Goal: Check status: Check status

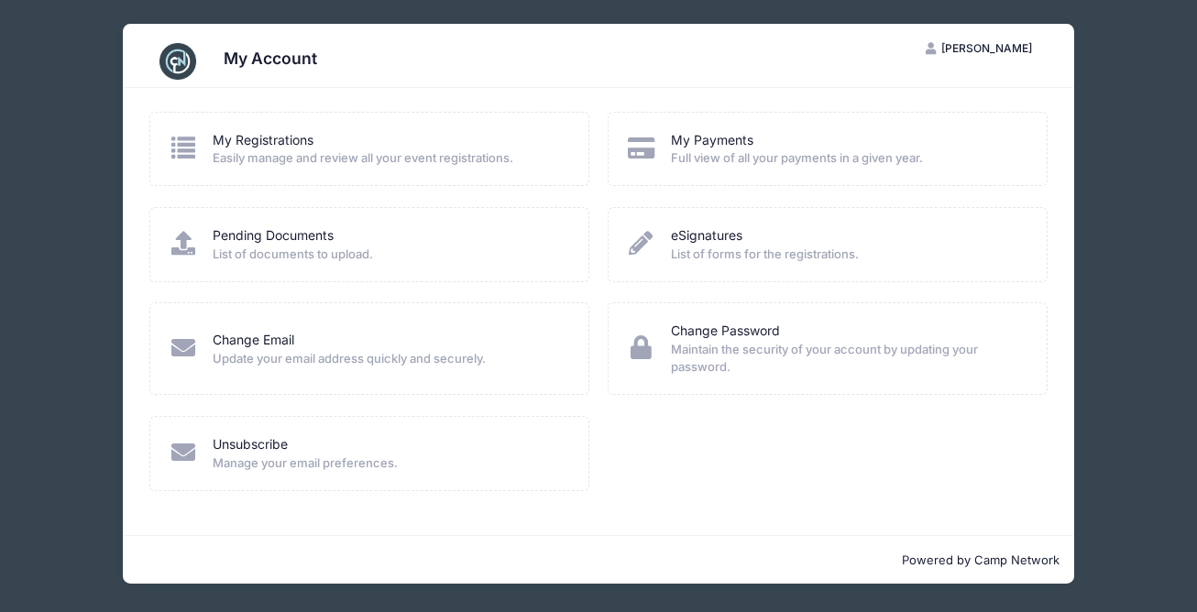
click at [725, 159] on span "Full view of all your payments in a given year." at bounding box center [847, 158] width 352 height 18
click at [704, 141] on link "My Payments" at bounding box center [712, 140] width 83 height 19
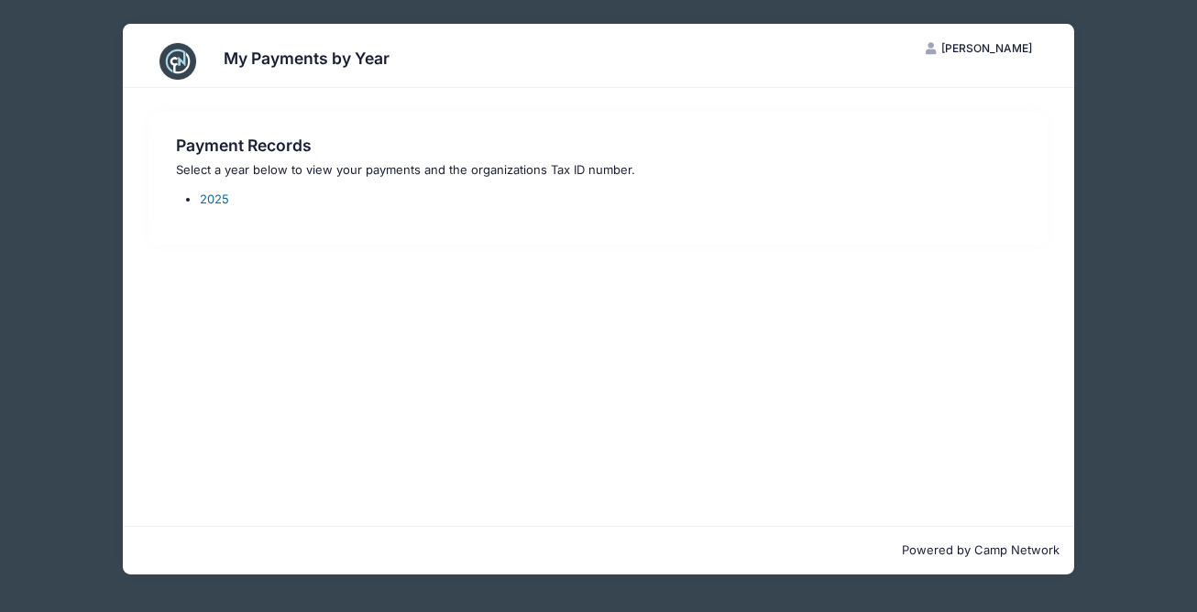
click at [219, 197] on link "2025" at bounding box center [214, 199] width 29 height 15
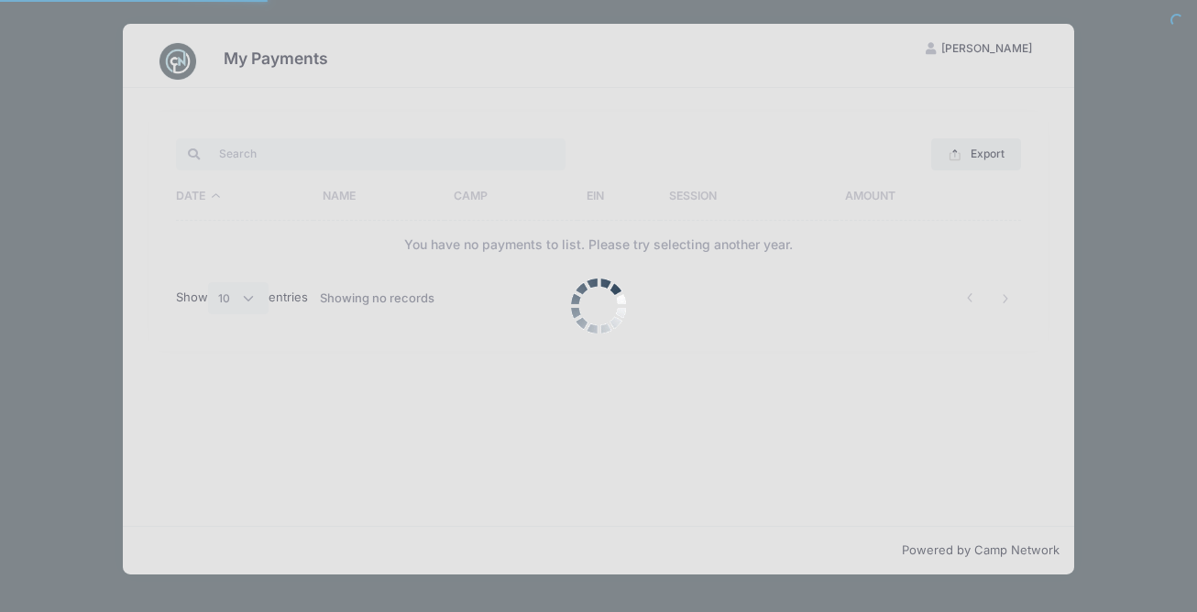
select select "10"
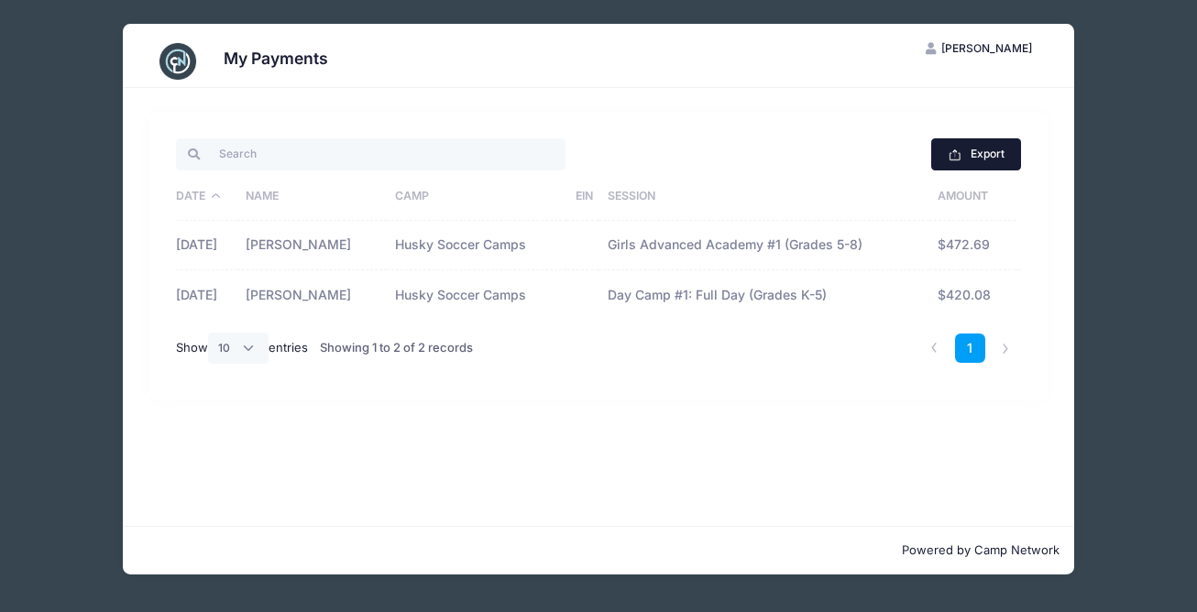
click at [982, 153] on button "Export" at bounding box center [975, 153] width 89 height 31
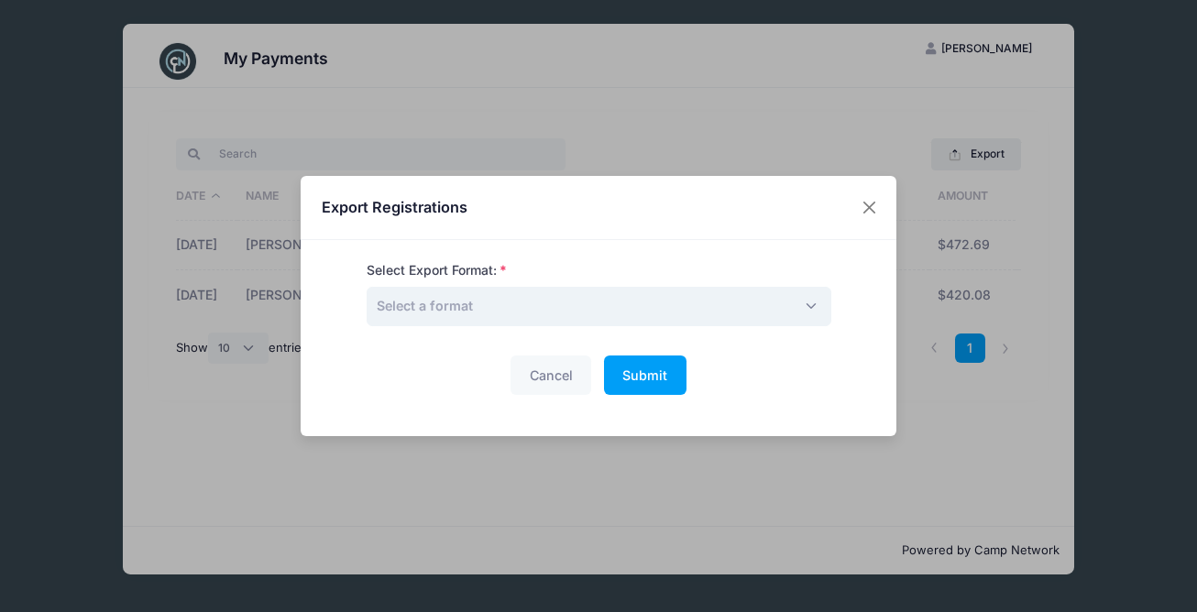
click at [803, 297] on span "Select a format" at bounding box center [599, 306] width 465 height 39
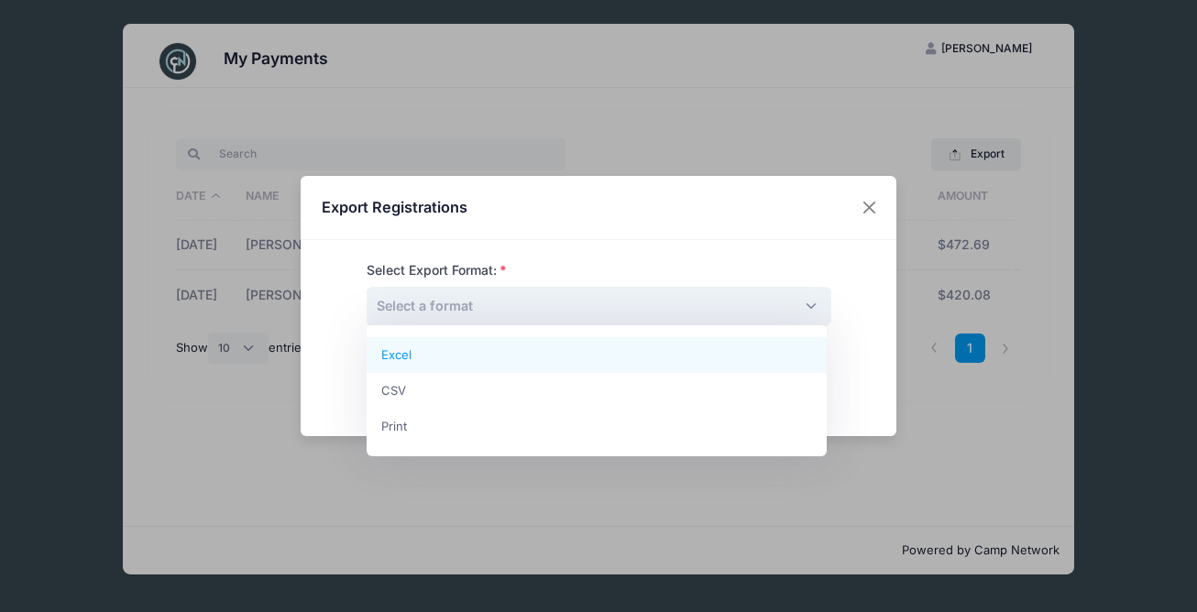
select select "excel"
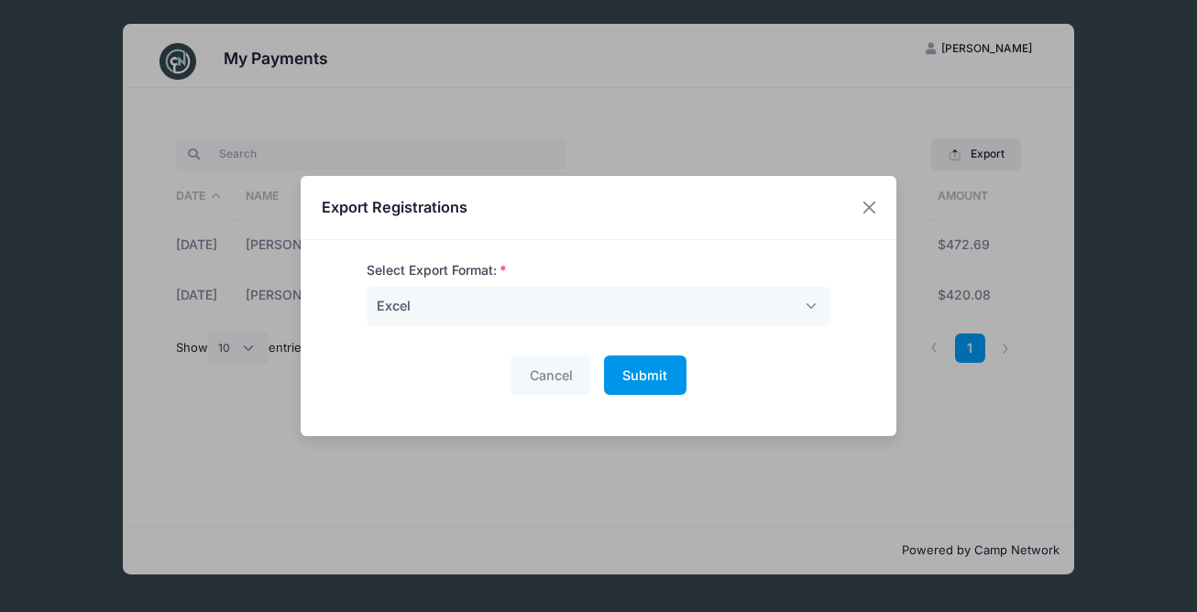
click at [655, 375] on span "Submit" at bounding box center [645, 376] width 45 height 16
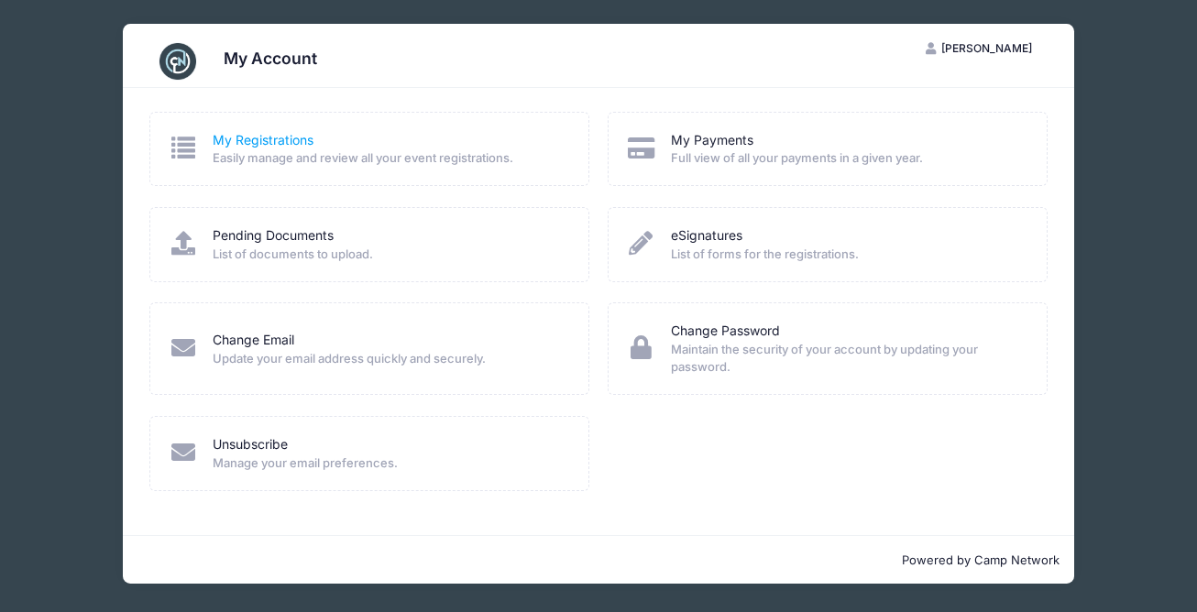
click at [229, 139] on link "My Registrations" at bounding box center [263, 140] width 101 height 19
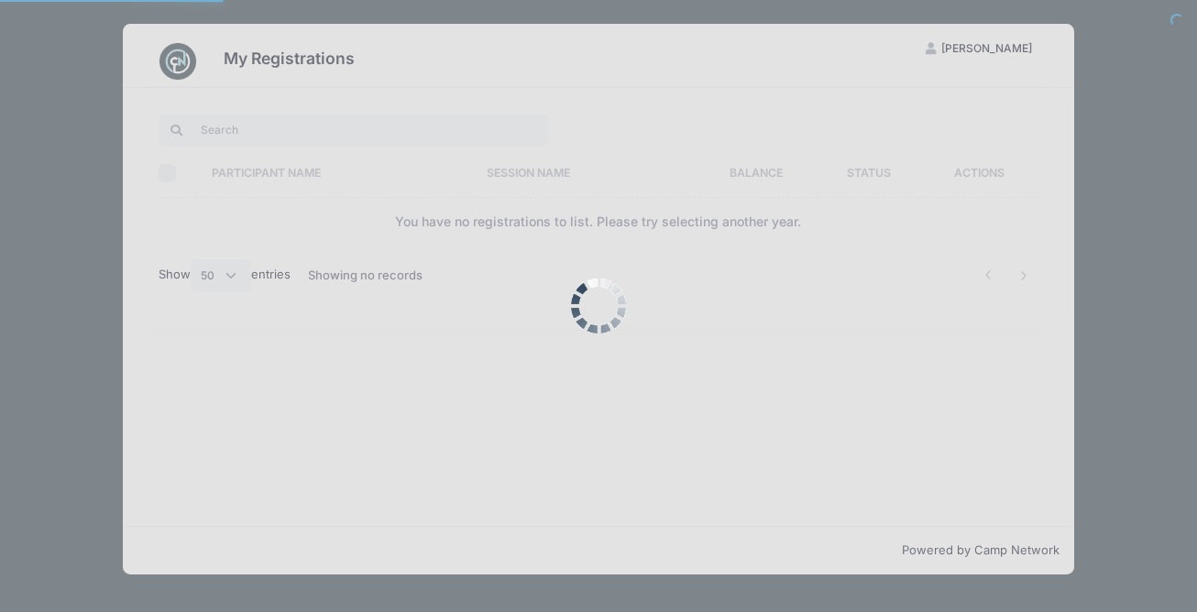
select select "50"
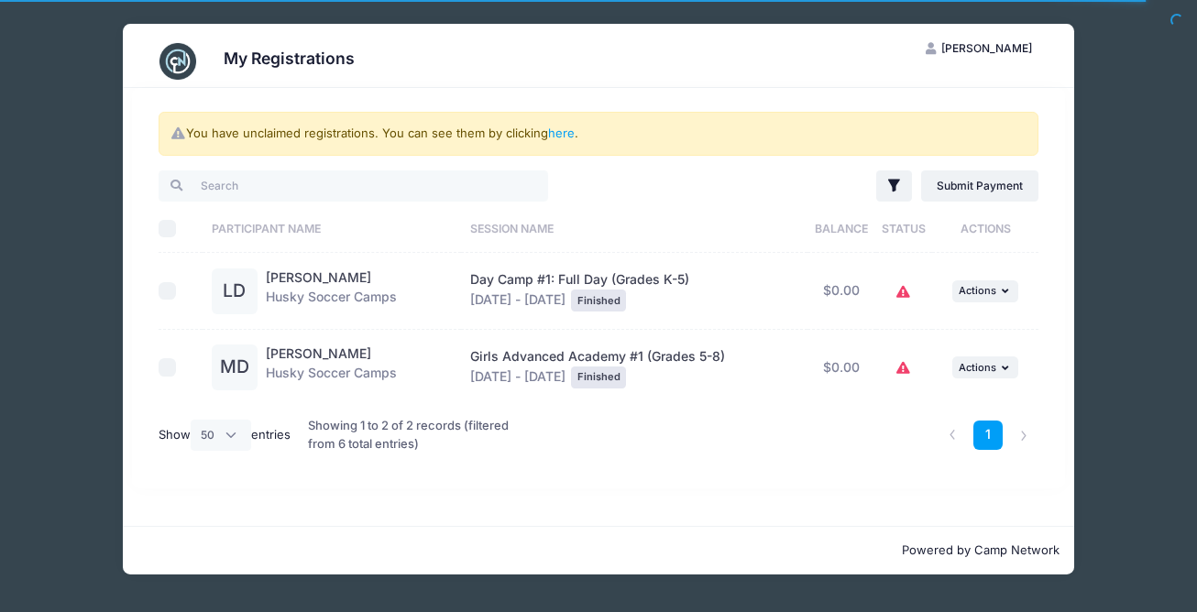
click at [165, 293] on input "checkbox" at bounding box center [168, 291] width 18 height 18
checkbox input "true"
click at [167, 364] on input "checkbox" at bounding box center [168, 367] width 18 height 18
checkbox input "true"
click at [1002, 288] on icon "button" at bounding box center [1007, 291] width 11 height 10
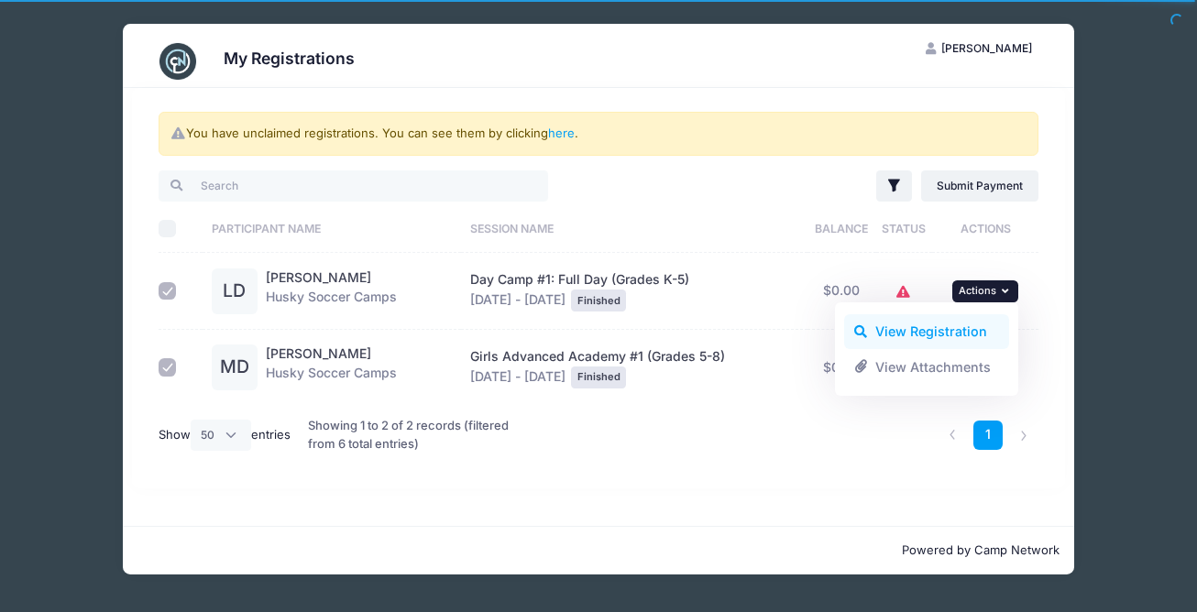
click at [968, 330] on link "View Registration" at bounding box center [927, 331] width 166 height 35
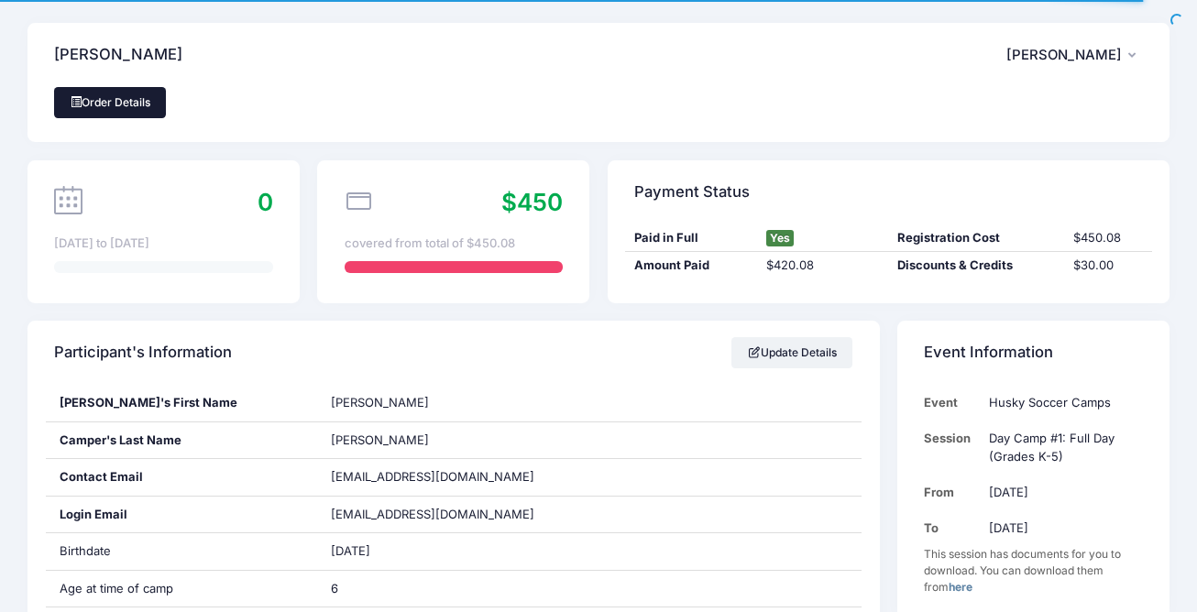
click at [109, 99] on link "Order Details" at bounding box center [110, 102] width 112 height 31
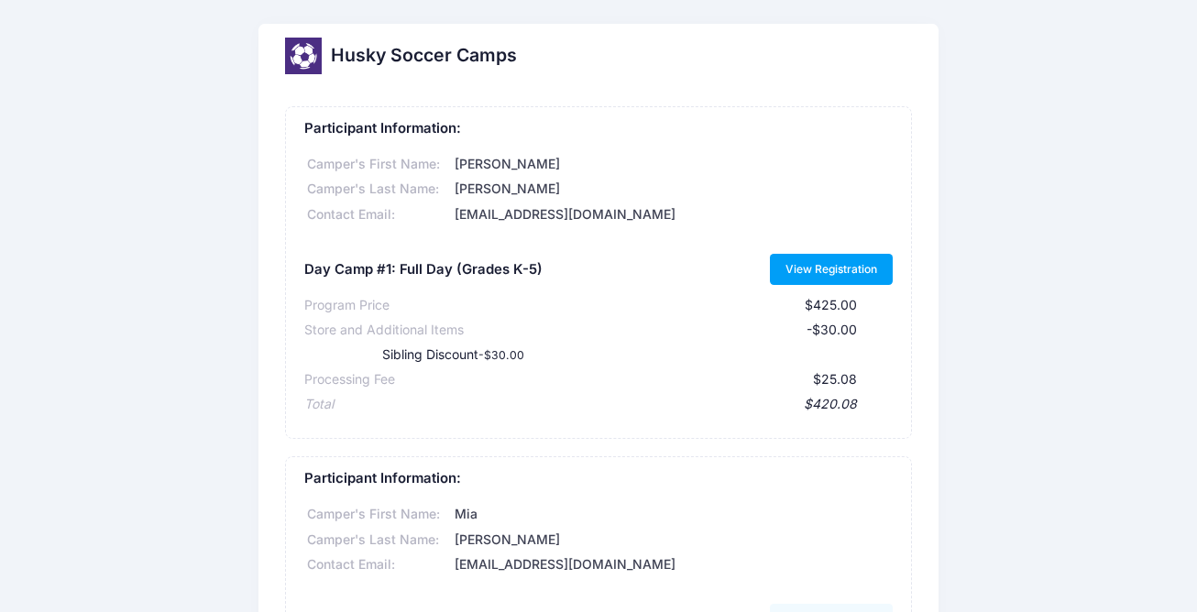
click at [813, 271] on link "View Registration" at bounding box center [832, 269] width 124 height 31
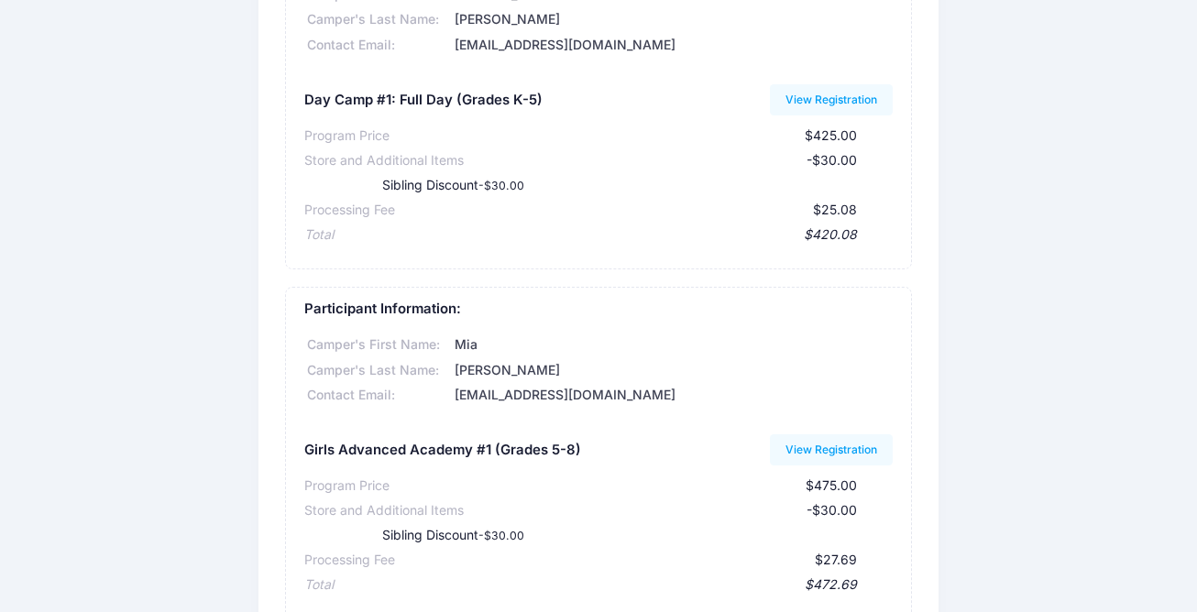
scroll to position [220, 0]
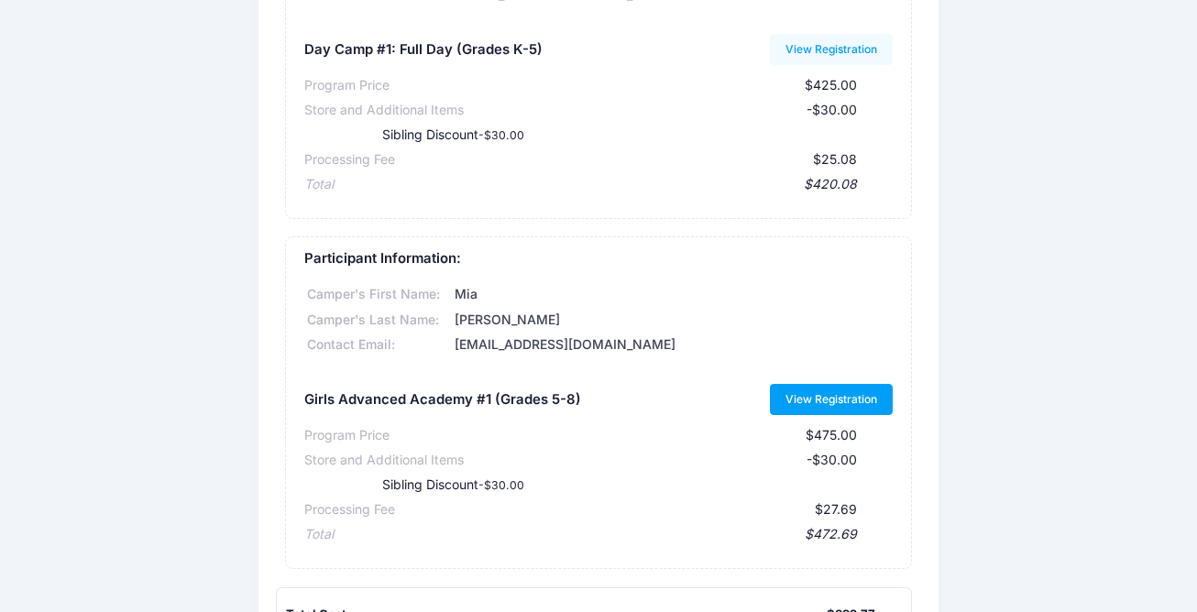
click at [810, 397] on link "View Registration" at bounding box center [832, 399] width 124 height 31
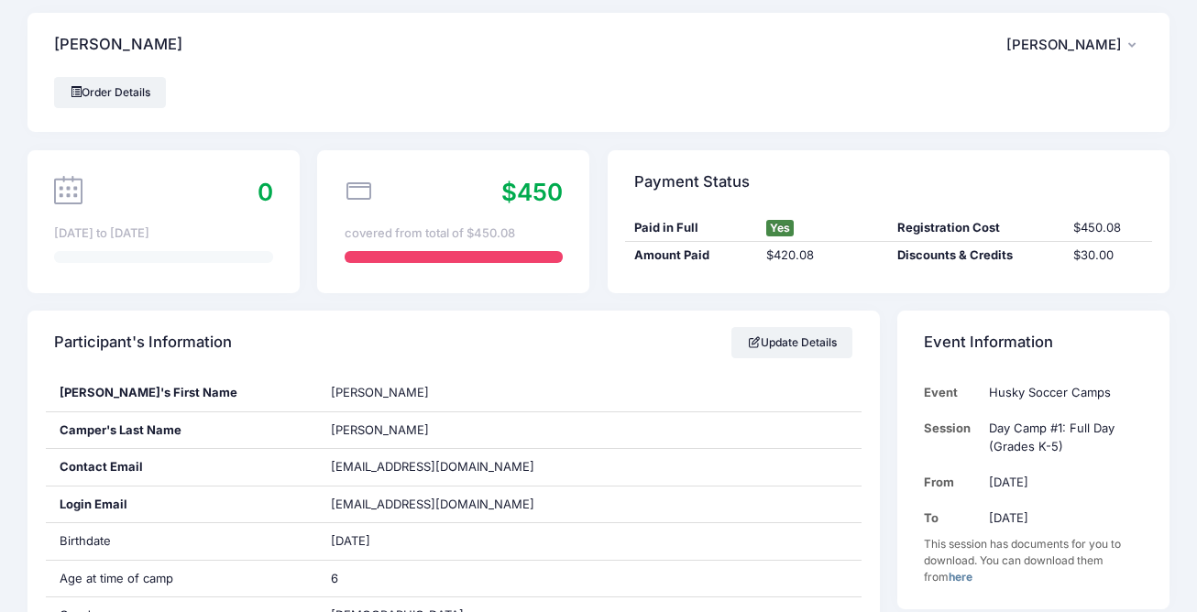
scroll to position [5, 0]
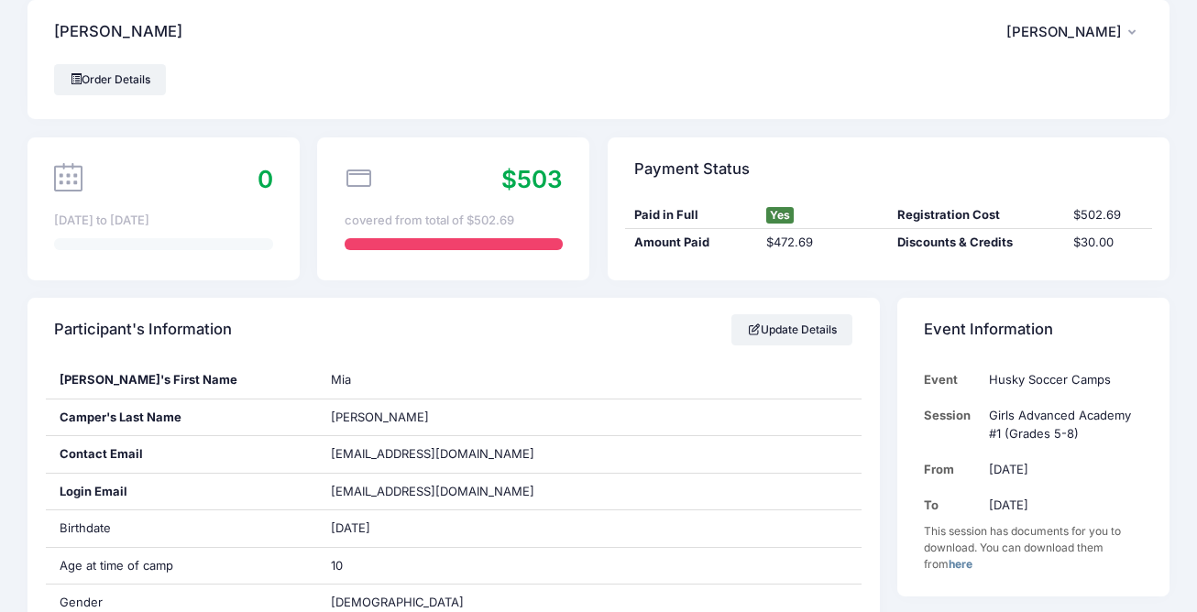
scroll to position [23, 0]
